Goal: Transaction & Acquisition: Purchase product/service

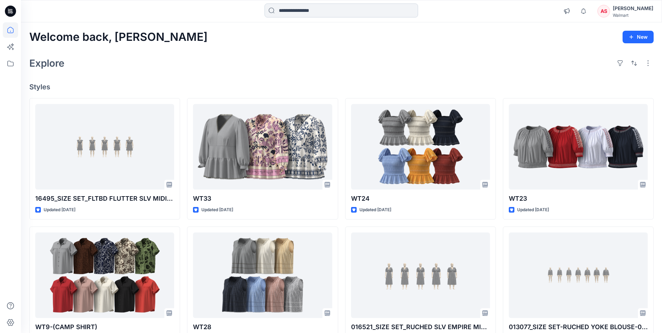
click at [309, 8] on input at bounding box center [342, 10] width 154 height 14
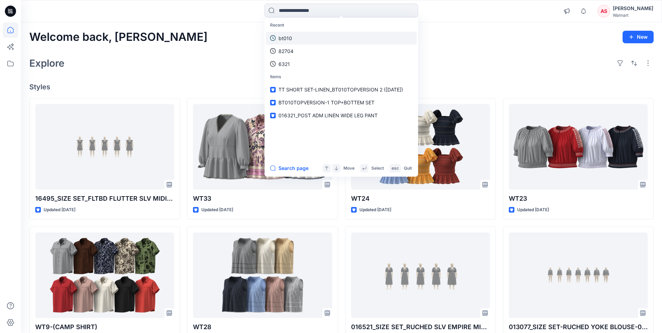
click at [291, 33] on link "bt010" at bounding box center [341, 38] width 151 height 13
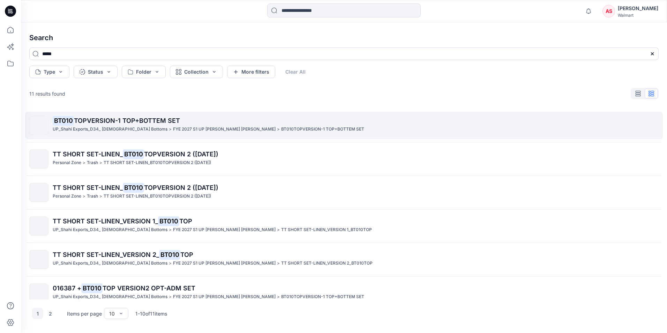
click at [173, 127] on p "FYE 2027 S1 UP [PERSON_NAME] [PERSON_NAME]" at bounding box center [224, 129] width 103 height 7
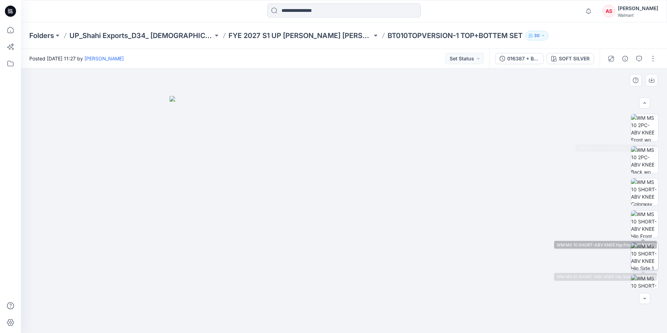
scroll to position [140, 0]
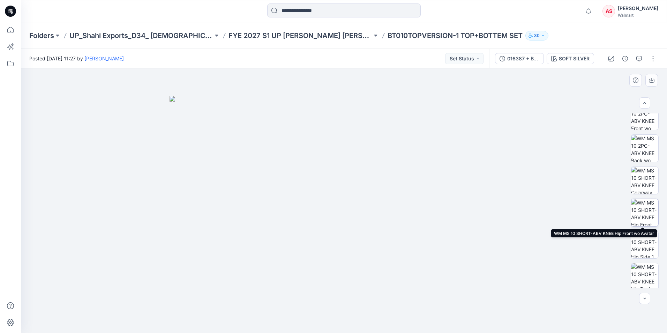
click at [644, 208] on img at bounding box center [644, 212] width 27 height 27
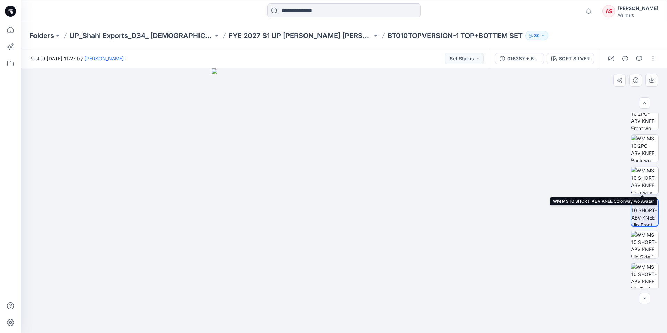
click at [642, 181] on img at bounding box center [644, 180] width 27 height 27
